Goal: Share content: Share content

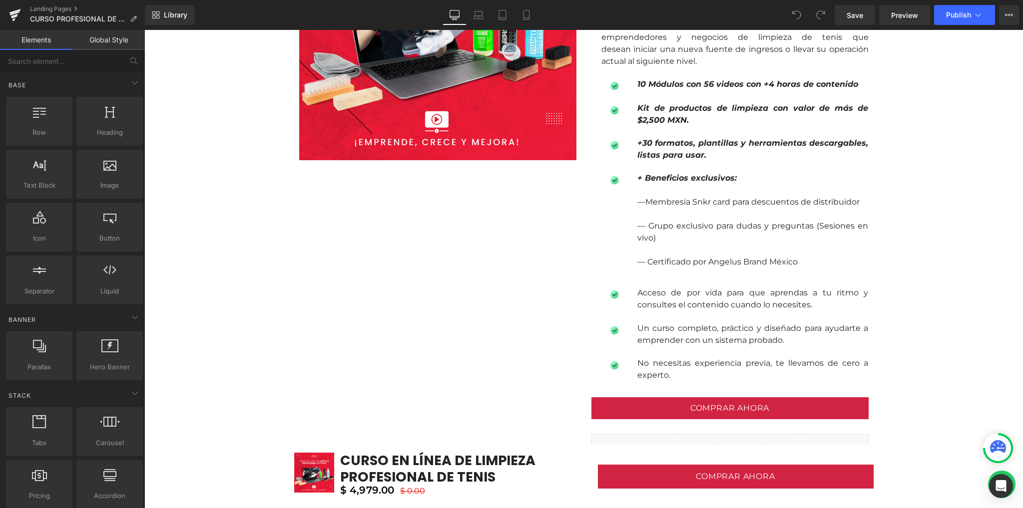
scroll to position [666, 0]
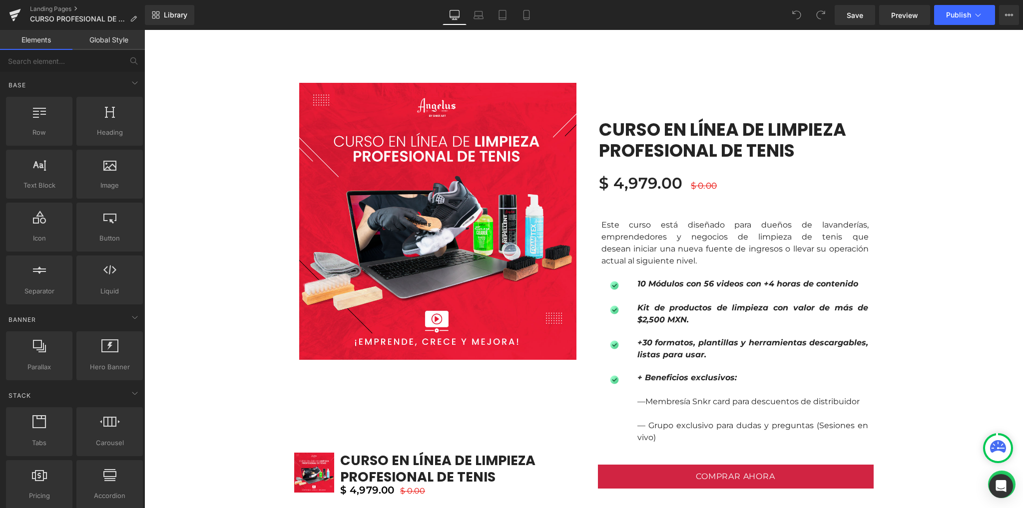
drag, startPoint x: 275, startPoint y: 301, endPoint x: 238, endPoint y: 314, distance: 39.8
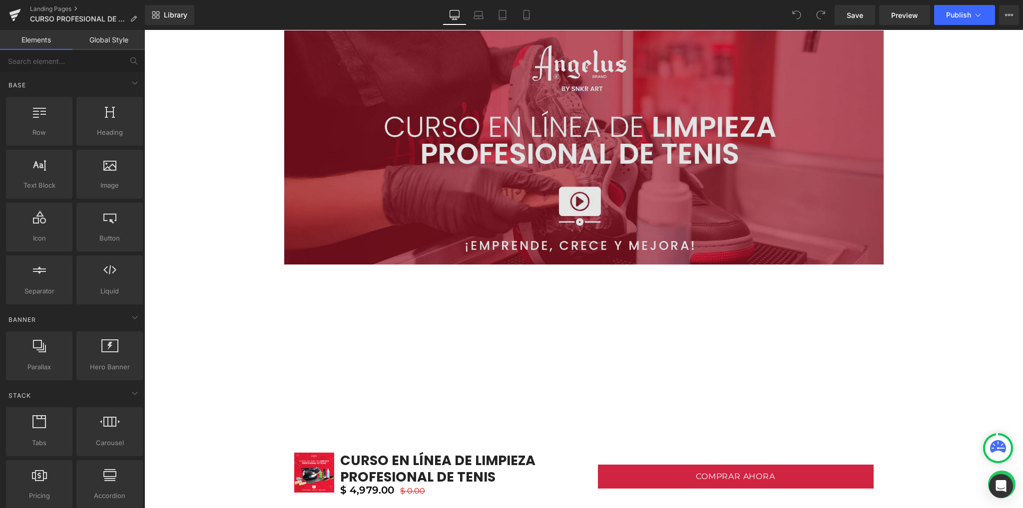
scroll to position [0, 0]
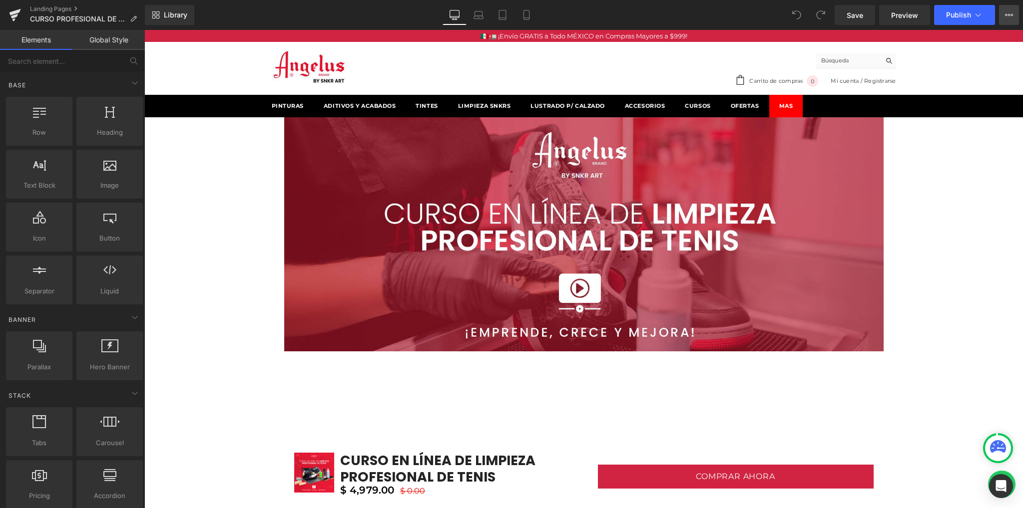
click at [1016, 14] on button "View Live Page View with current Template Save Template to Library Schedule Pub…" at bounding box center [1009, 15] width 20 height 20
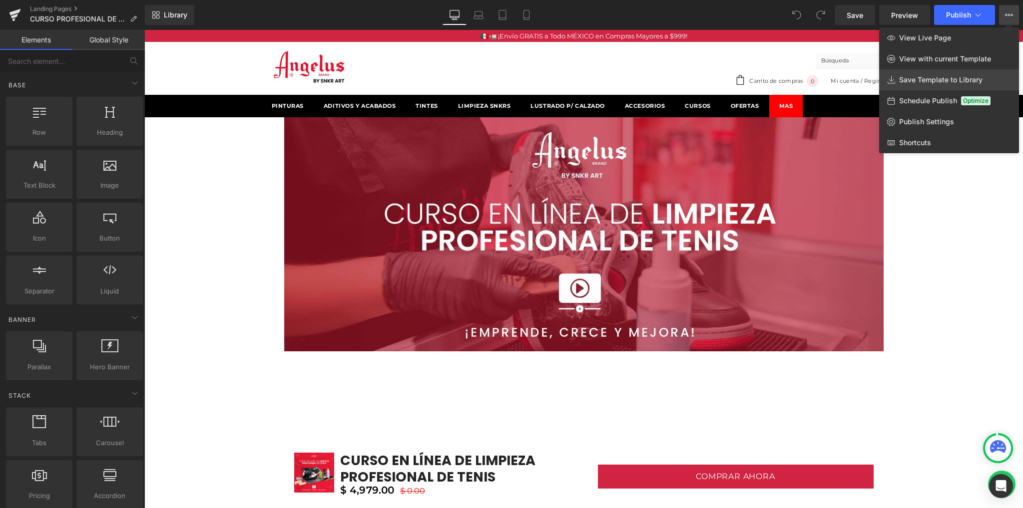
click at [927, 84] on link "Save Template to Library" at bounding box center [949, 79] width 140 height 21
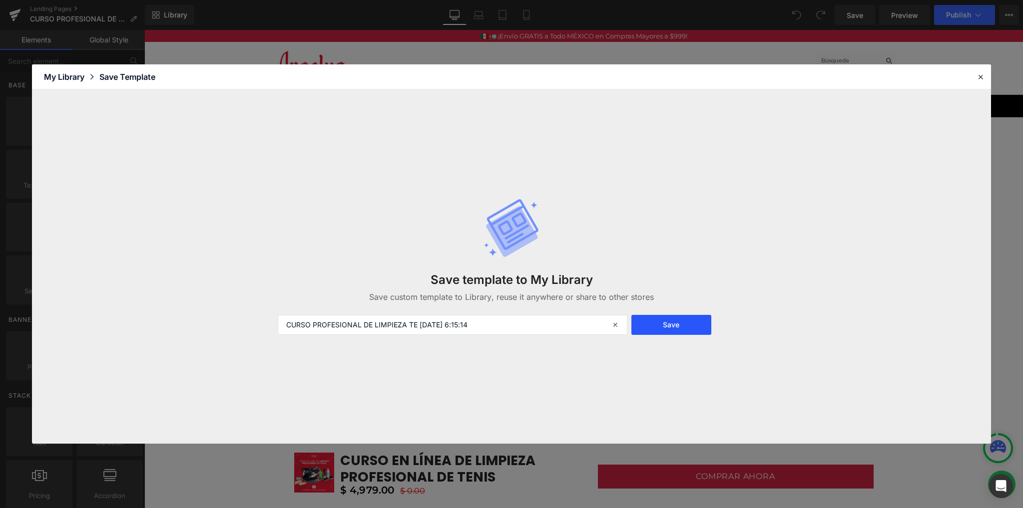
click at [667, 320] on button "Save" at bounding box center [671, 325] width 80 height 20
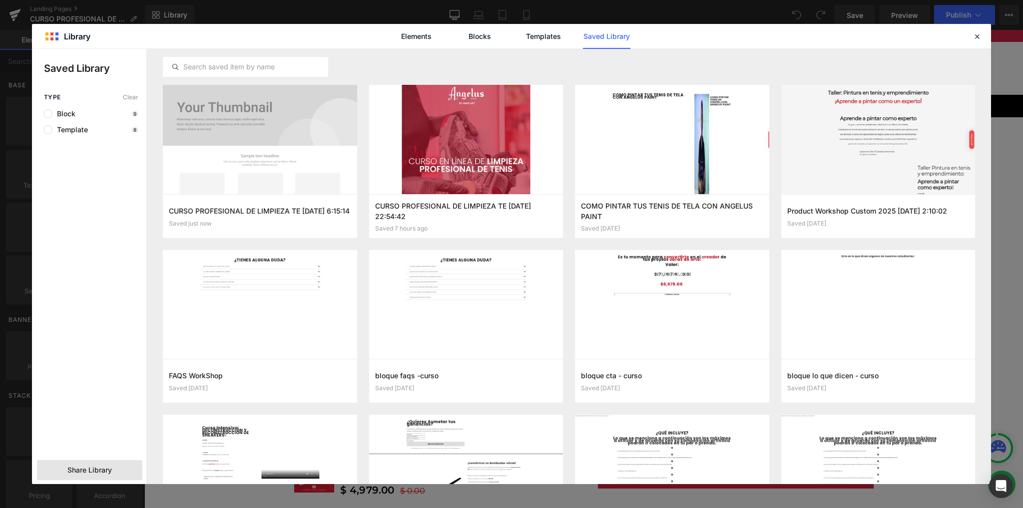
click at [90, 470] on span "Share Library" at bounding box center [89, 470] width 44 height 10
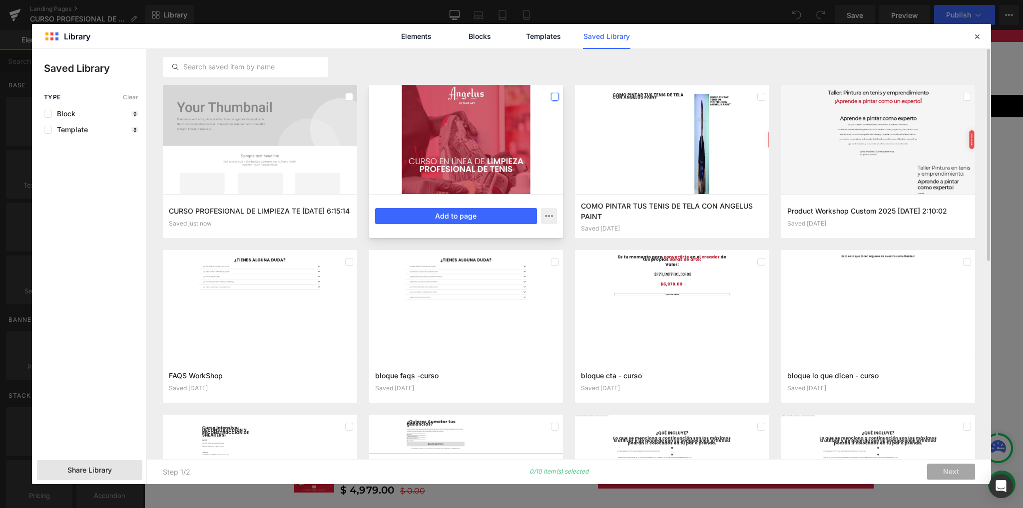
click at [553, 97] on label at bounding box center [555, 97] width 8 height 8
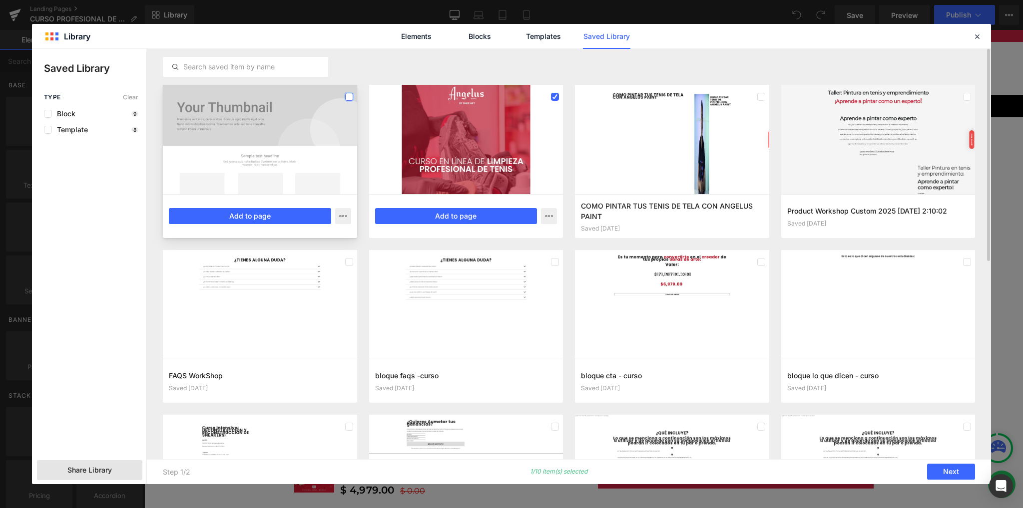
click at [348, 97] on label at bounding box center [349, 97] width 8 height 8
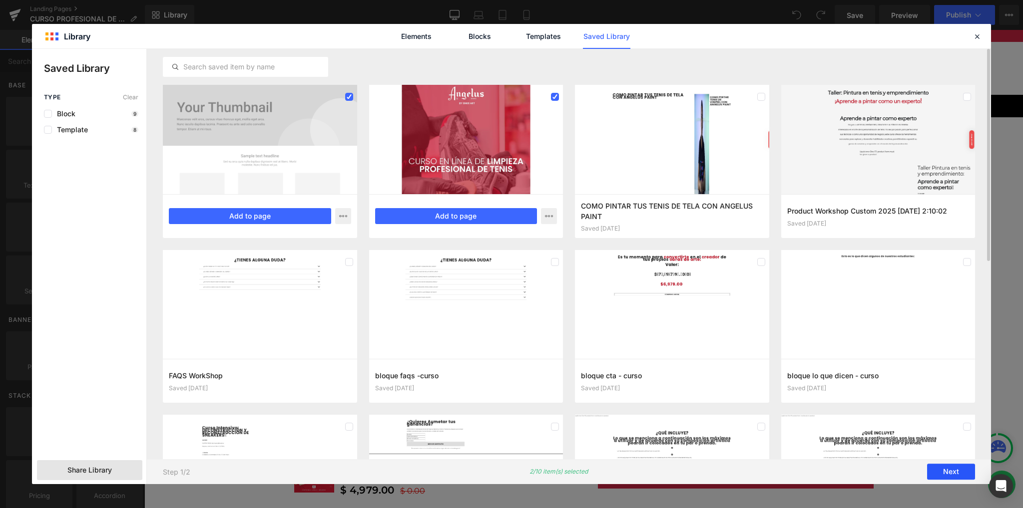
click at [957, 470] on button "Next" at bounding box center [951, 472] width 48 height 16
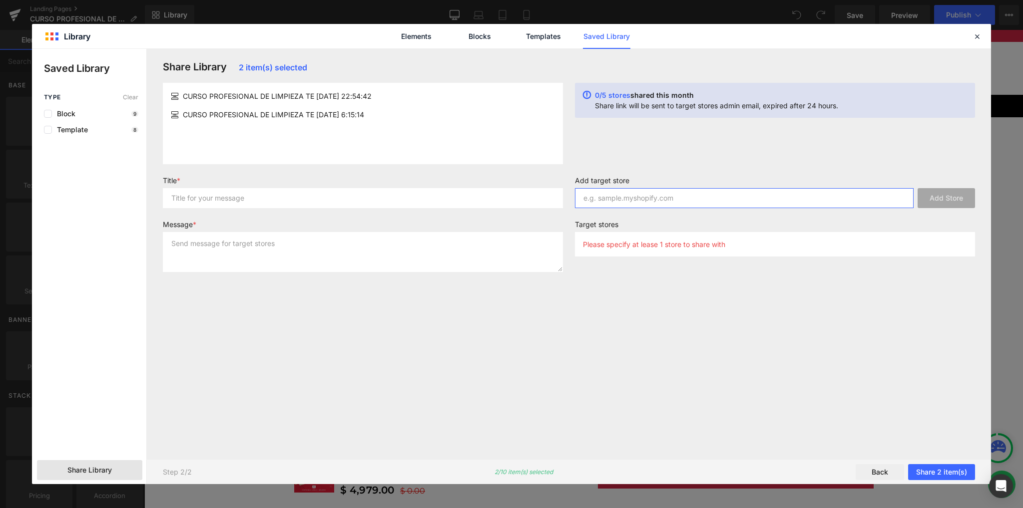
click at [712, 201] on input "text" at bounding box center [744, 198] width 339 height 20
paste input "[DOMAIN_NAME]"
type input "[DOMAIN_NAME]"
click at [936, 206] on button "Add Store" at bounding box center [945, 198] width 57 height 20
click at [297, 186] on label "Title *" at bounding box center [363, 182] width 400 height 12
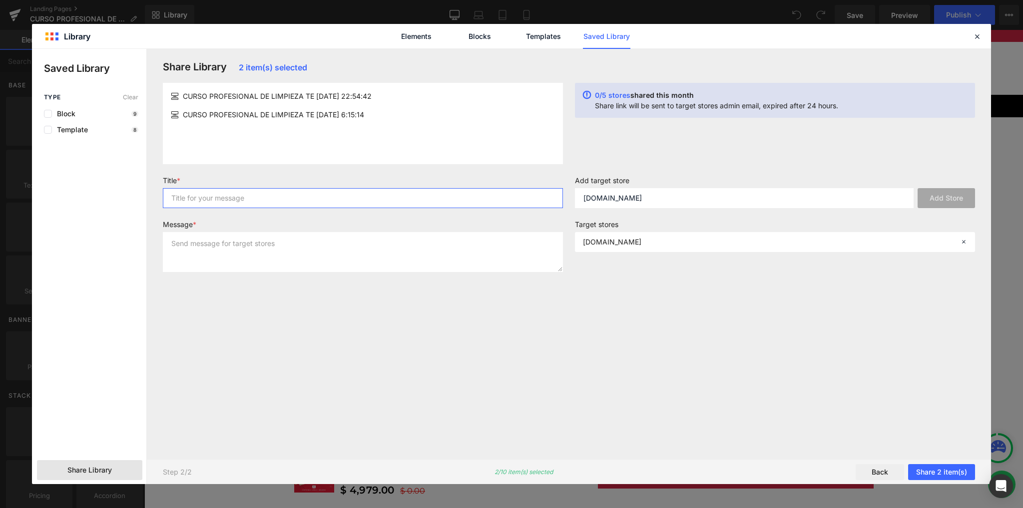
click at [276, 204] on input "text" at bounding box center [363, 198] width 400 height 20
drag, startPoint x: 184, startPoint y: 112, endPoint x: 303, endPoint y: 113, distance: 118.9
click at [303, 113] on span "CURSO PROFESIONAL DE LIMPIEZA TE [DATE] 6:15:14" at bounding box center [273, 114] width 181 height 10
copy span "CURSO PROFESIONAL DE LIMPIEZA"
click at [232, 199] on input "text" at bounding box center [363, 198] width 400 height 20
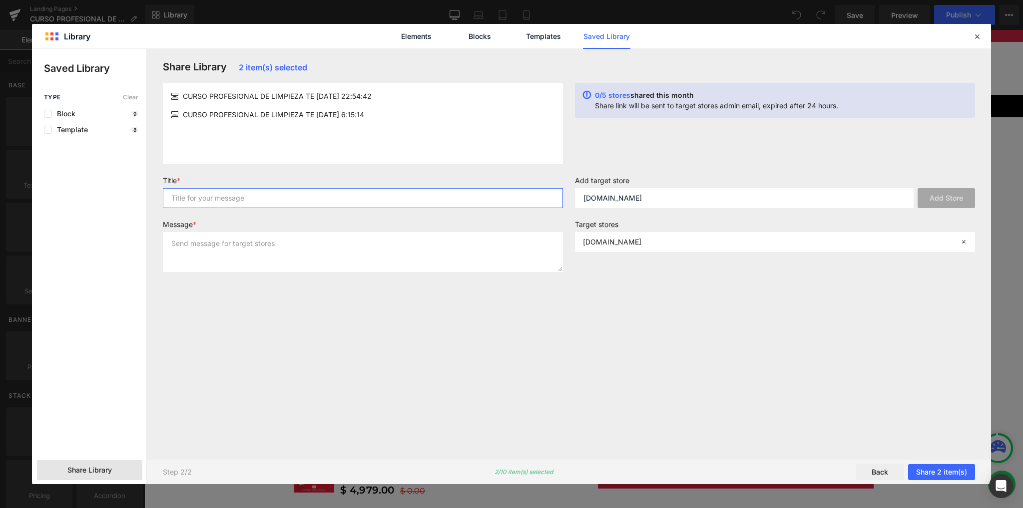
paste input "CURSO PROFESIONAL DE LIMPIEZA"
type input "CURSO PROFESIONAL DE LIMPIEZA"
click at [214, 242] on textarea at bounding box center [363, 252] width 400 height 40
type textarea "template"
click at [277, 345] on div "Share Library 2 item(s) selected CURSO PROFESIONAL DE LIMPIEZA TE [DATE] 22:54:…" at bounding box center [569, 254] width 824 height 387
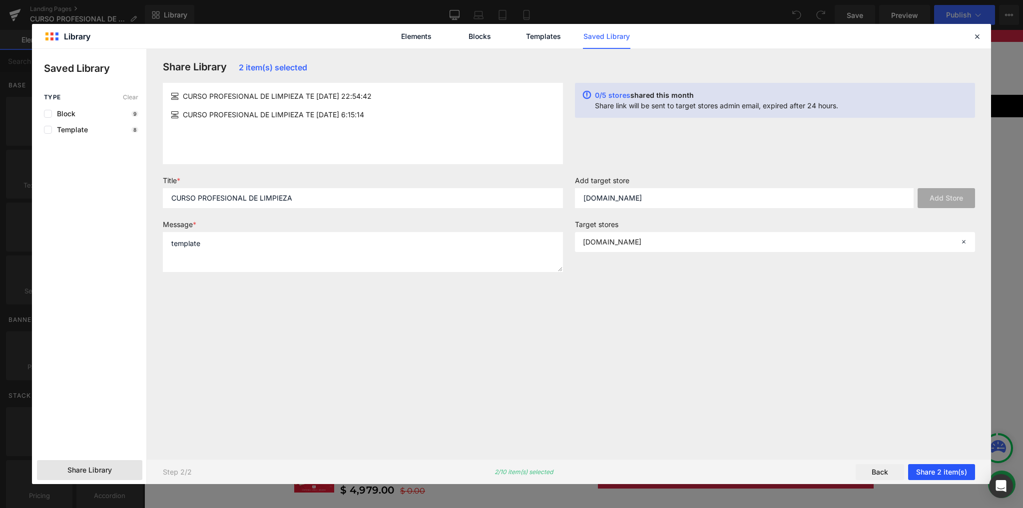
click at [937, 468] on button "Share 2 item(s)" at bounding box center [941, 472] width 67 height 16
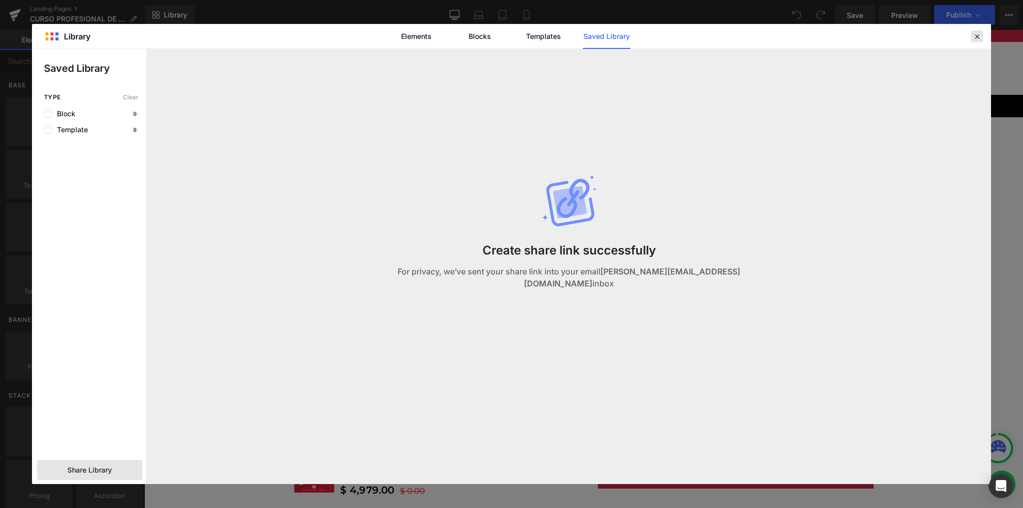
click at [976, 36] on icon at bounding box center [976, 36] width 9 height 9
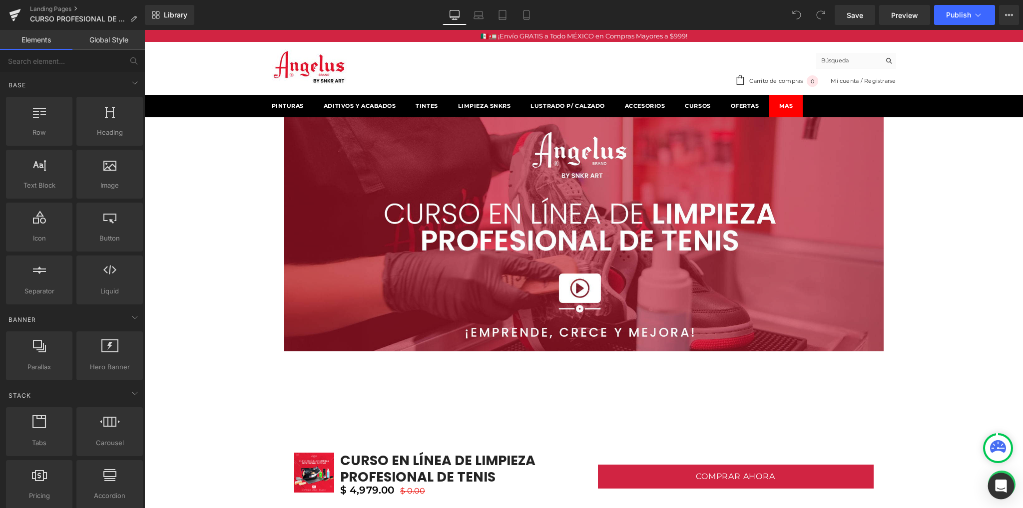
click at [997, 483] on icon "Open Intercom Messenger" at bounding box center [1000, 486] width 11 height 13
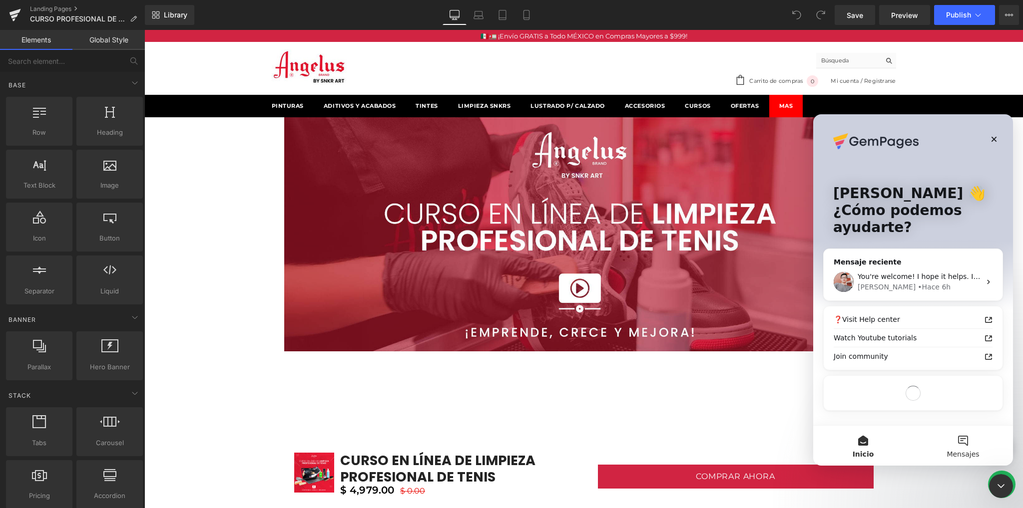
click at [969, 443] on button "Mensajes" at bounding box center [963, 446] width 100 height 40
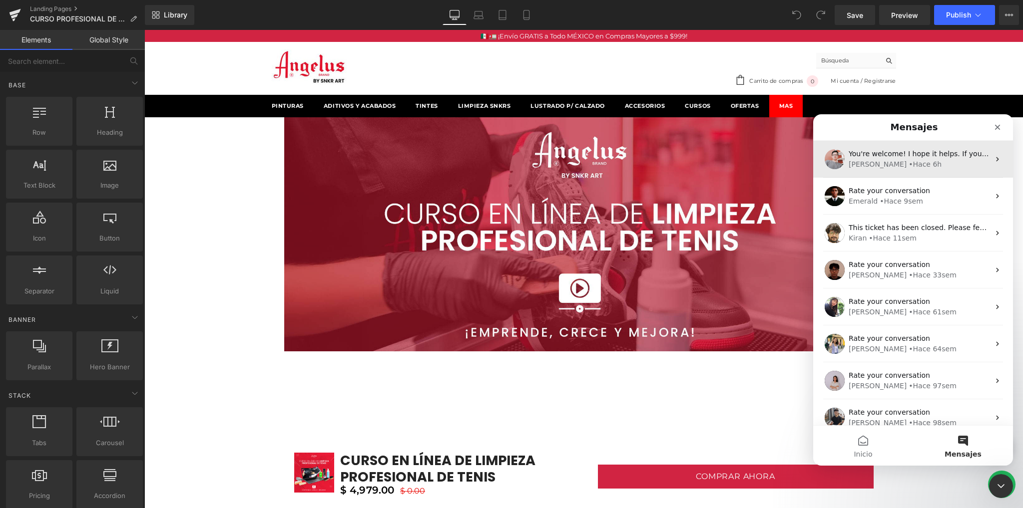
click at [922, 161] on div "[PERSON_NAME] 6h" at bounding box center [919, 164] width 141 height 10
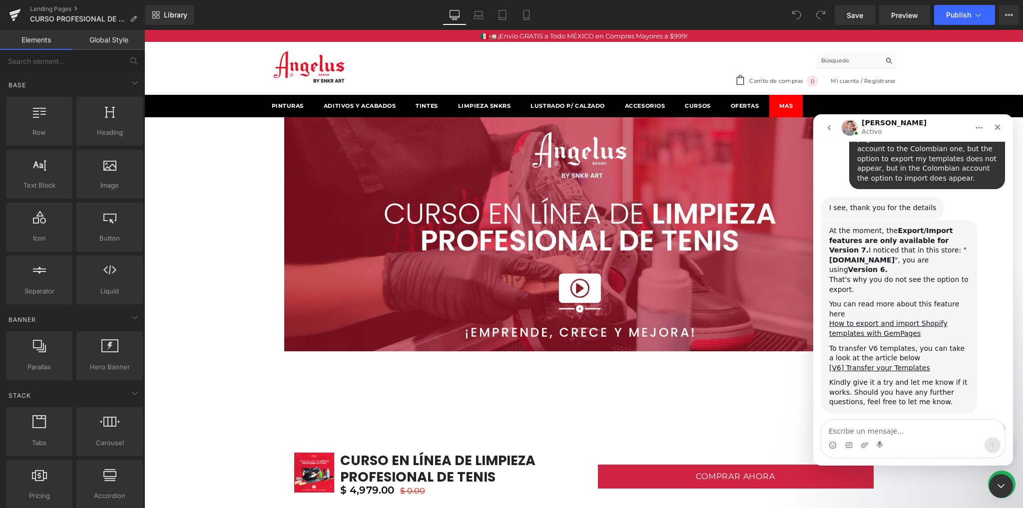
scroll to position [442, 0]
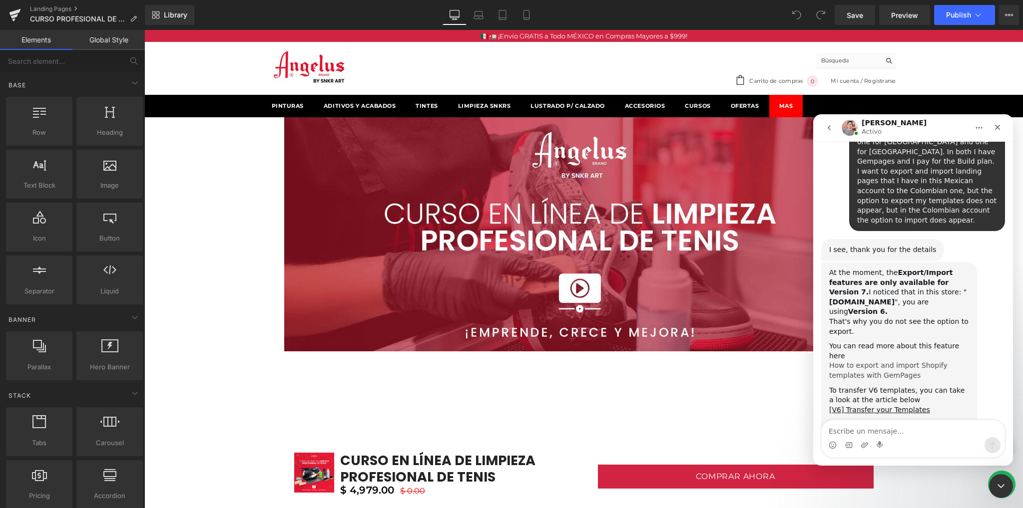
click at [856, 362] on link "How to export and import Shopify templates with GemPages" at bounding box center [888, 371] width 118 height 18
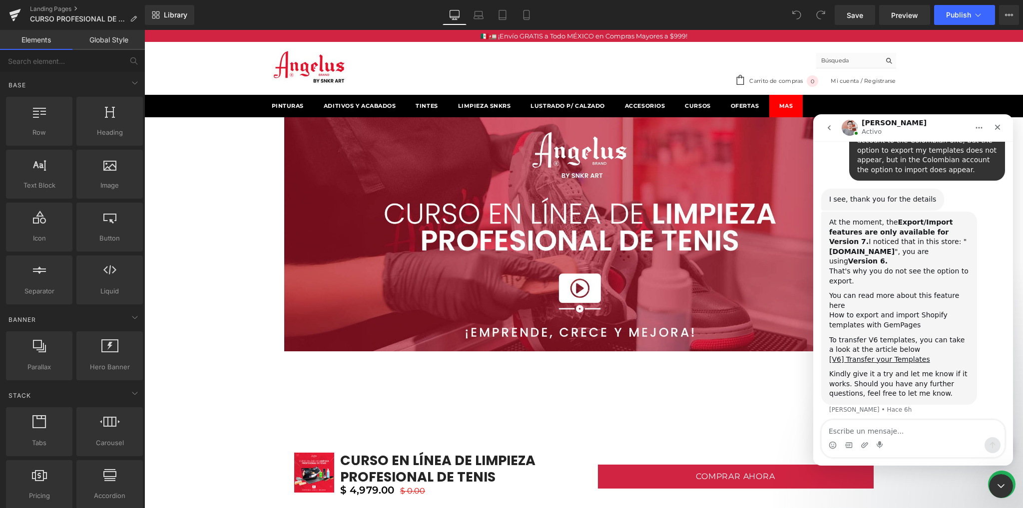
scroll to position [518, 0]
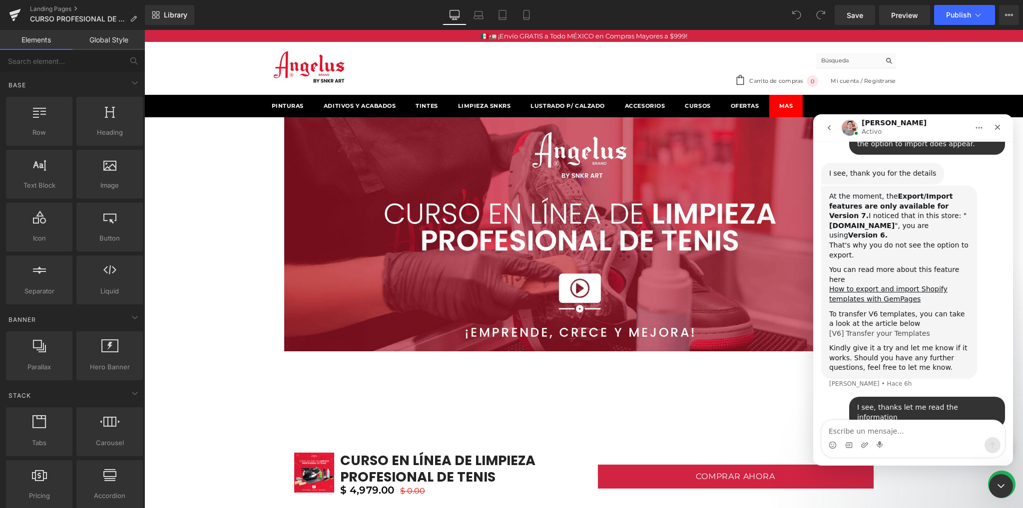
click at [873, 330] on link "[V6] Transfer your Templates" at bounding box center [879, 334] width 101 height 8
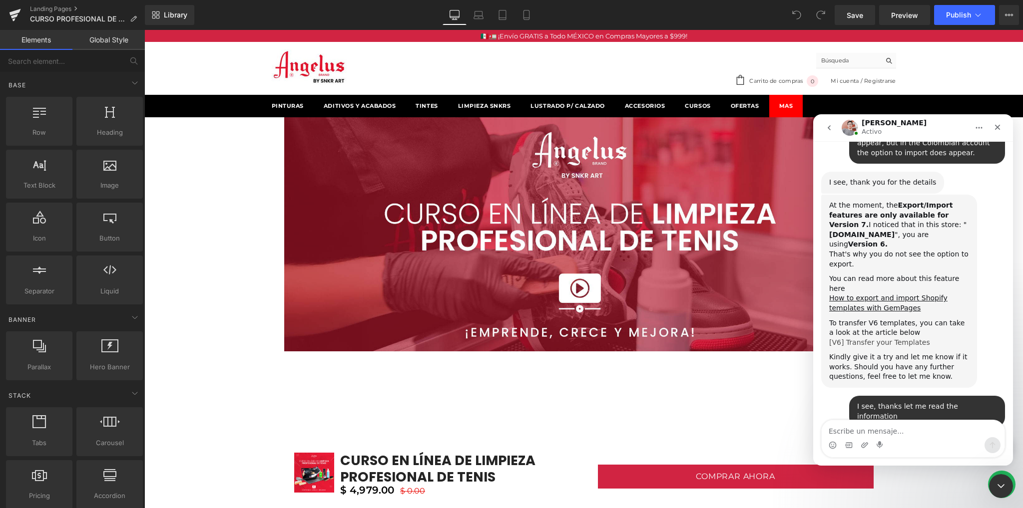
scroll to position [508, 0]
click at [991, 122] on div "Cerrar" at bounding box center [997, 127] width 18 height 18
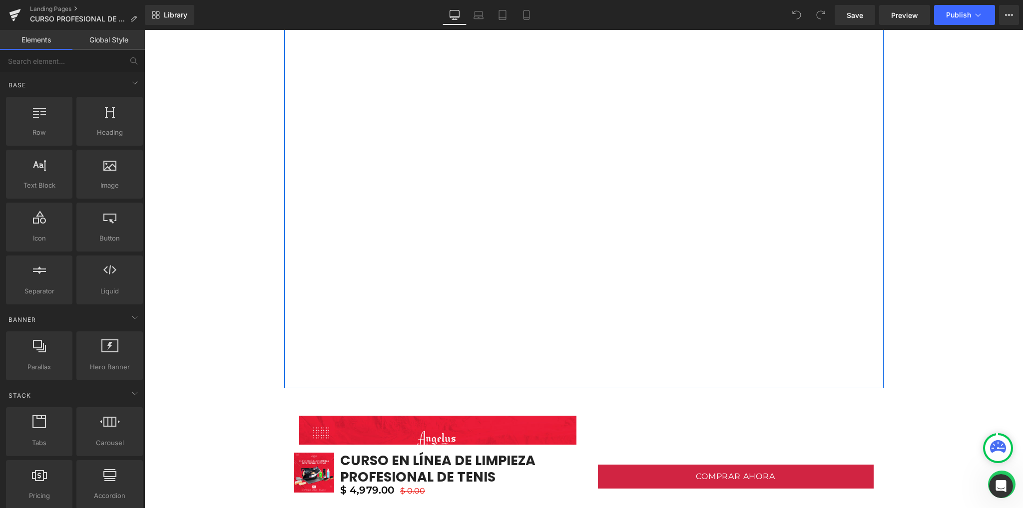
scroll to position [599, 0]
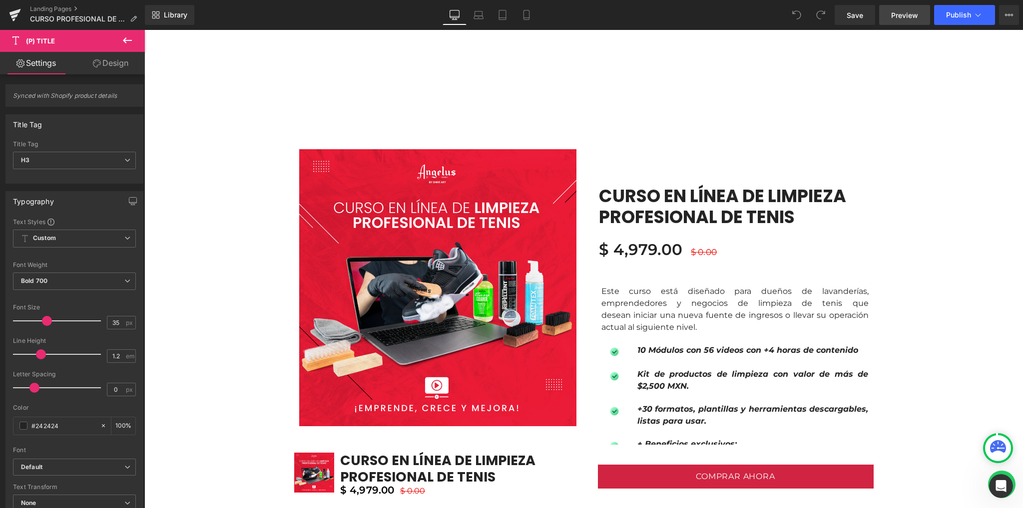
click at [901, 14] on span "Preview" at bounding box center [904, 15] width 27 height 10
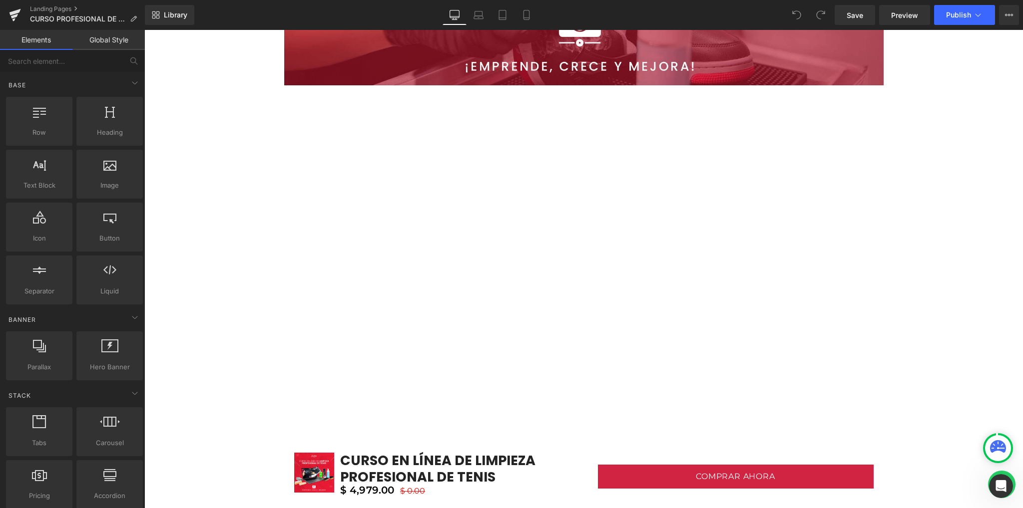
scroll to position [0, 0]
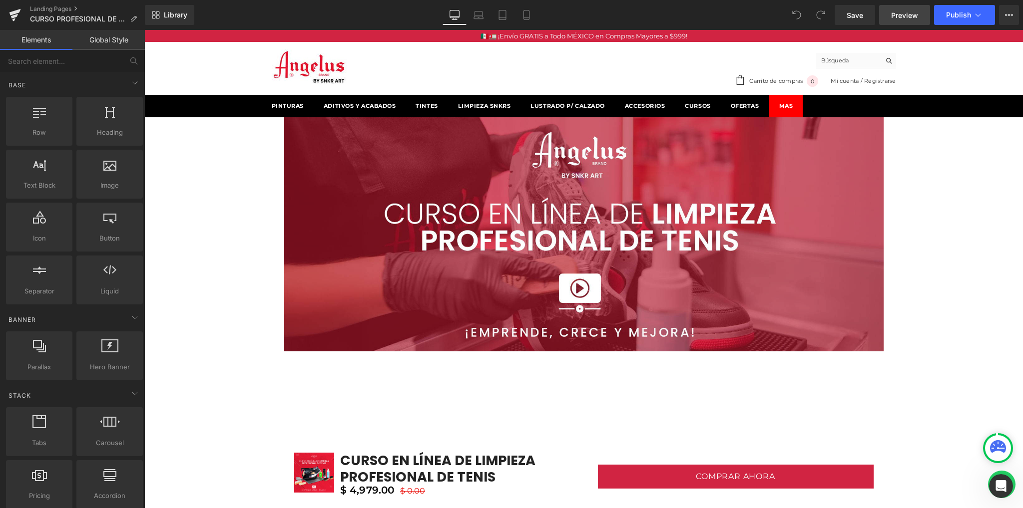
click at [896, 17] on span "Preview" at bounding box center [904, 15] width 27 height 10
